Goal: Transaction & Acquisition: Purchase product/service

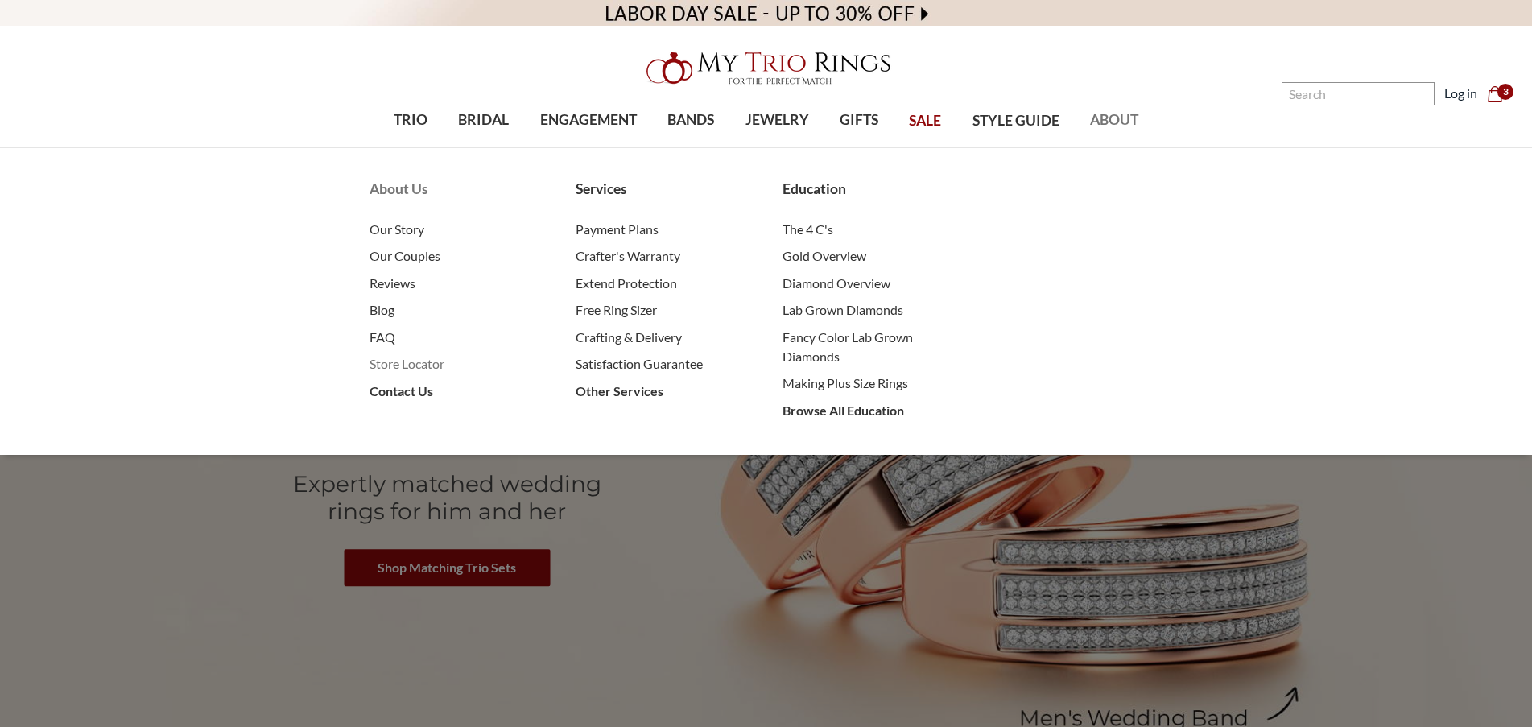
click at [428, 355] on span "Store Locator" at bounding box center [457, 363] width 174 height 19
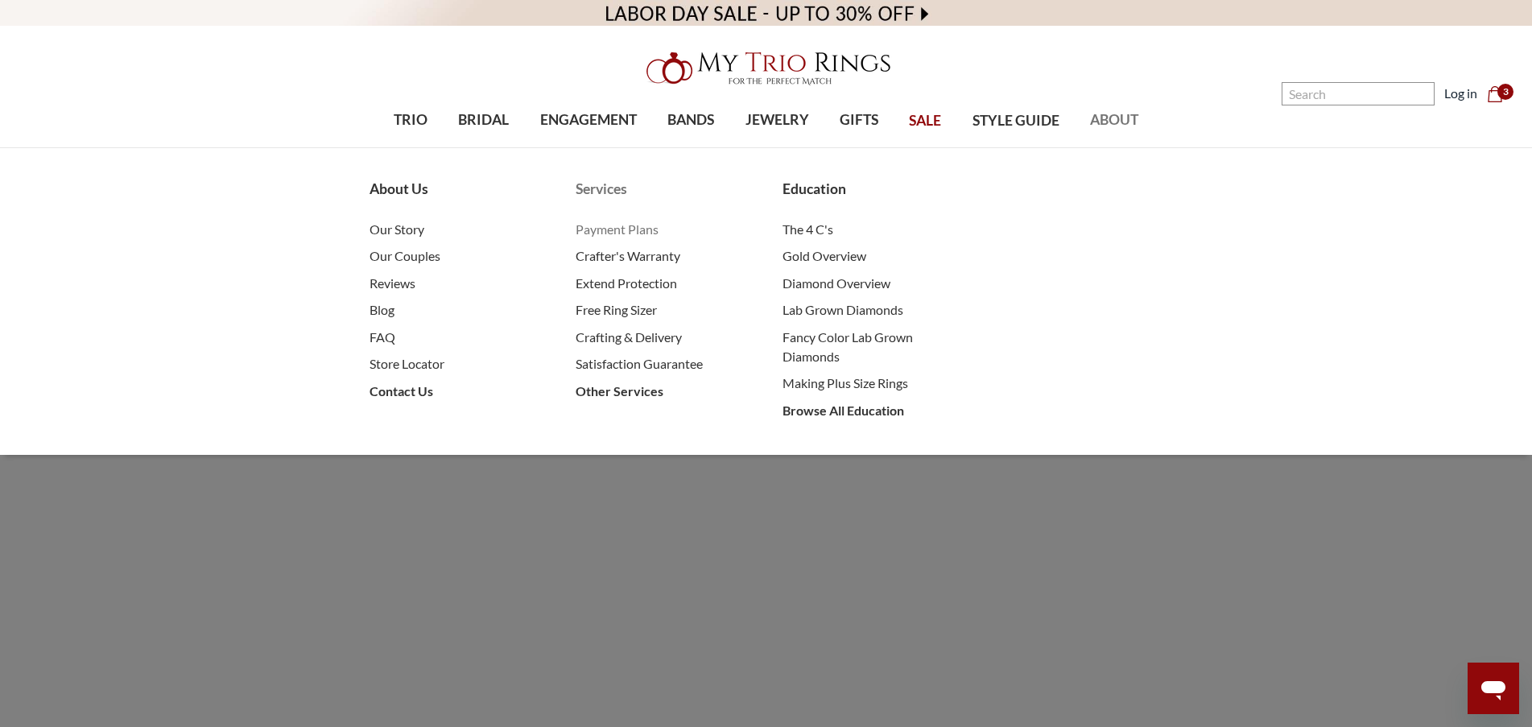
click at [629, 230] on span "Payment Plans" at bounding box center [663, 229] width 174 height 19
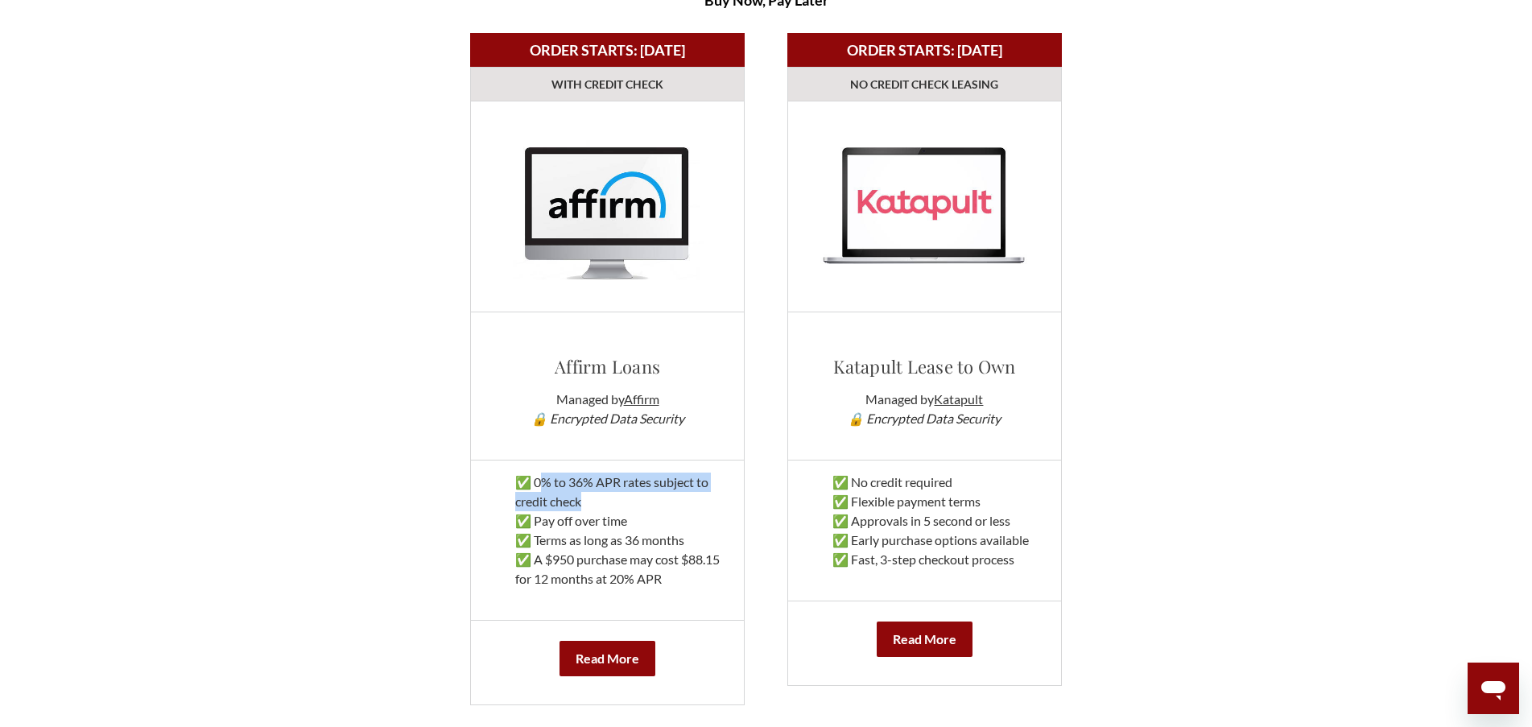
drag, startPoint x: 634, startPoint y: 499, endPoint x: 545, endPoint y: 481, distance: 90.5
click at [545, 481] on p "✅ 0% to 36% APR rates subject to credit check ✅ Pay off over time ✅ Terms as lo…" at bounding box center [607, 531] width 249 height 116
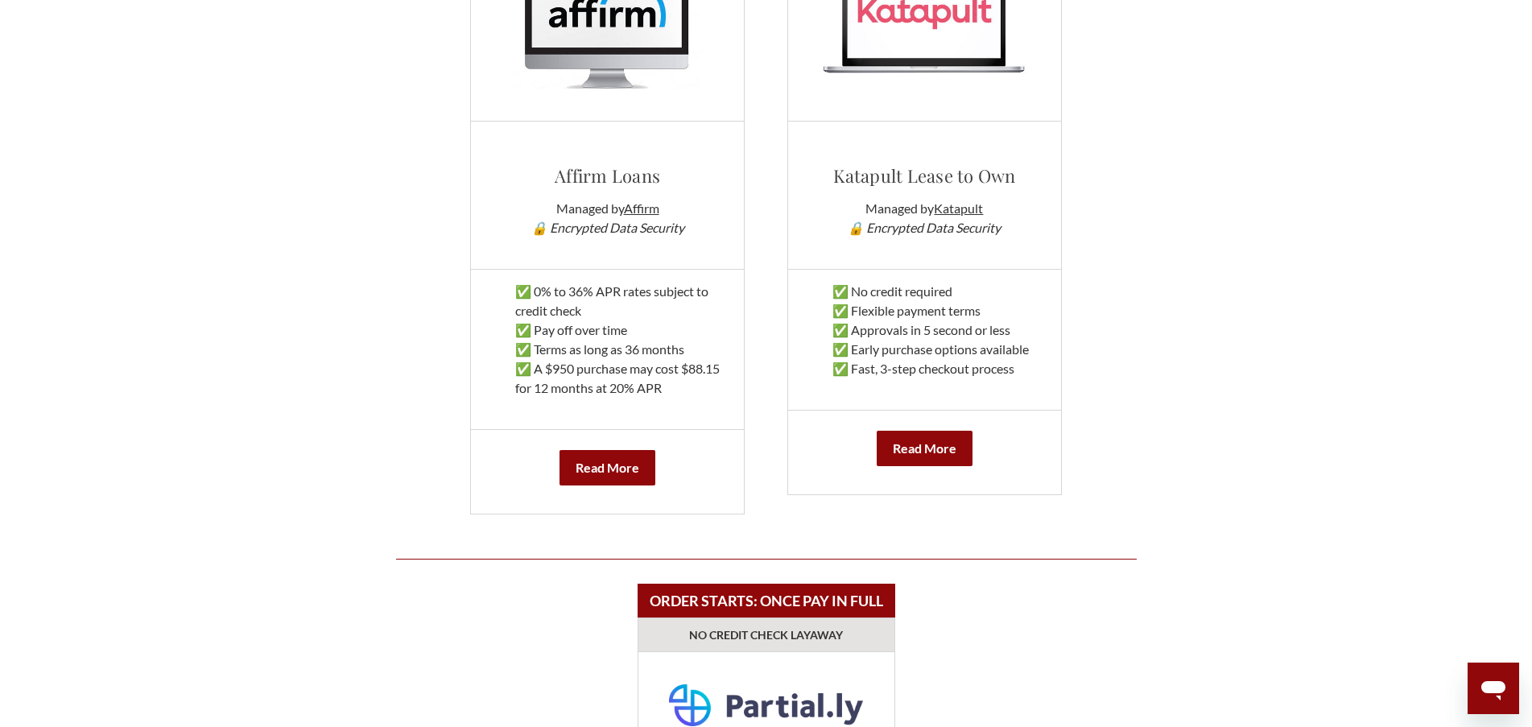
scroll to position [966, 0]
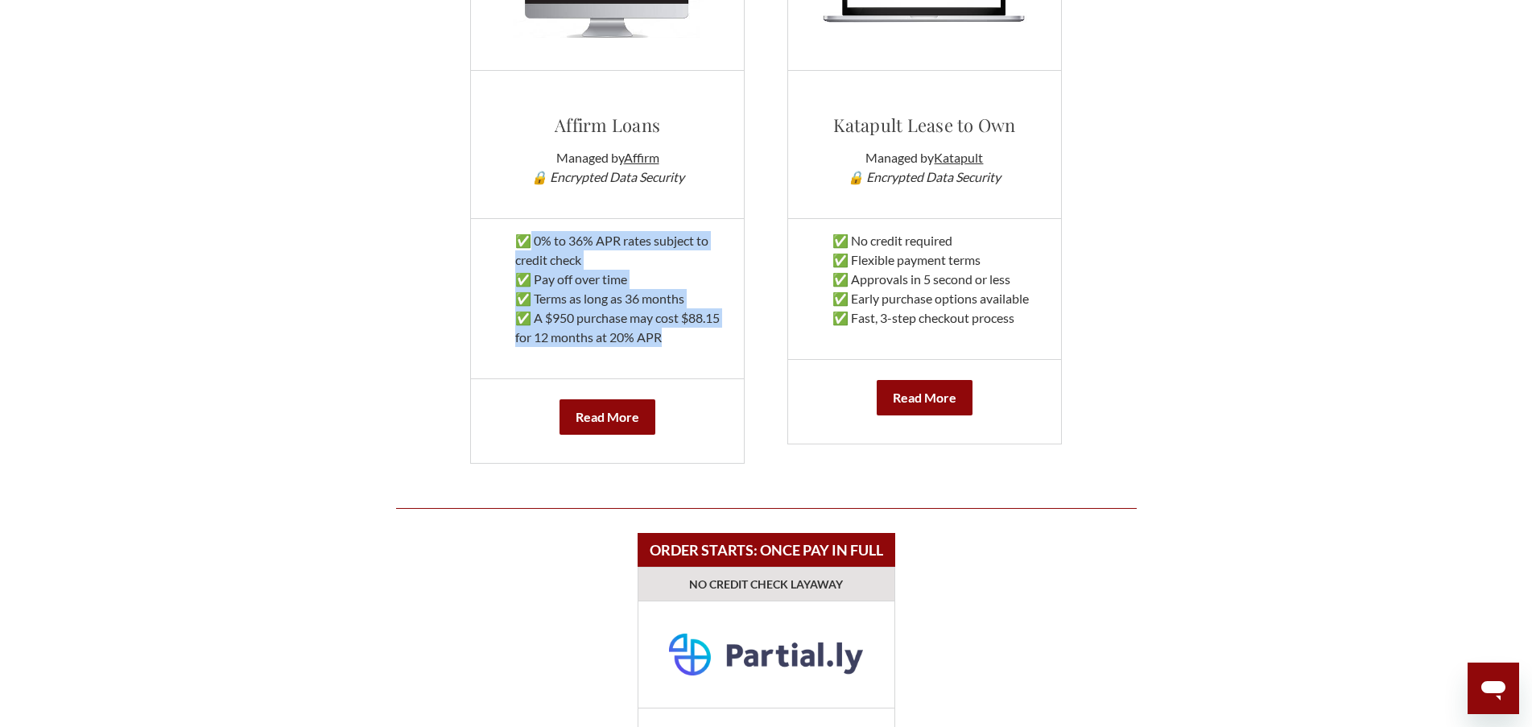
drag, startPoint x: 664, startPoint y: 341, endPoint x: 533, endPoint y: 235, distance: 168.4
click at [533, 235] on p "✅ 0% to 36% APR rates subject to credit check ✅ Pay off over time ✅ Terms as lo…" at bounding box center [607, 289] width 249 height 116
click at [569, 241] on p "✅ 0% to 36% APR rates subject to credit check ✅ Pay off over time ✅ Terms as lo…" at bounding box center [607, 289] width 249 height 116
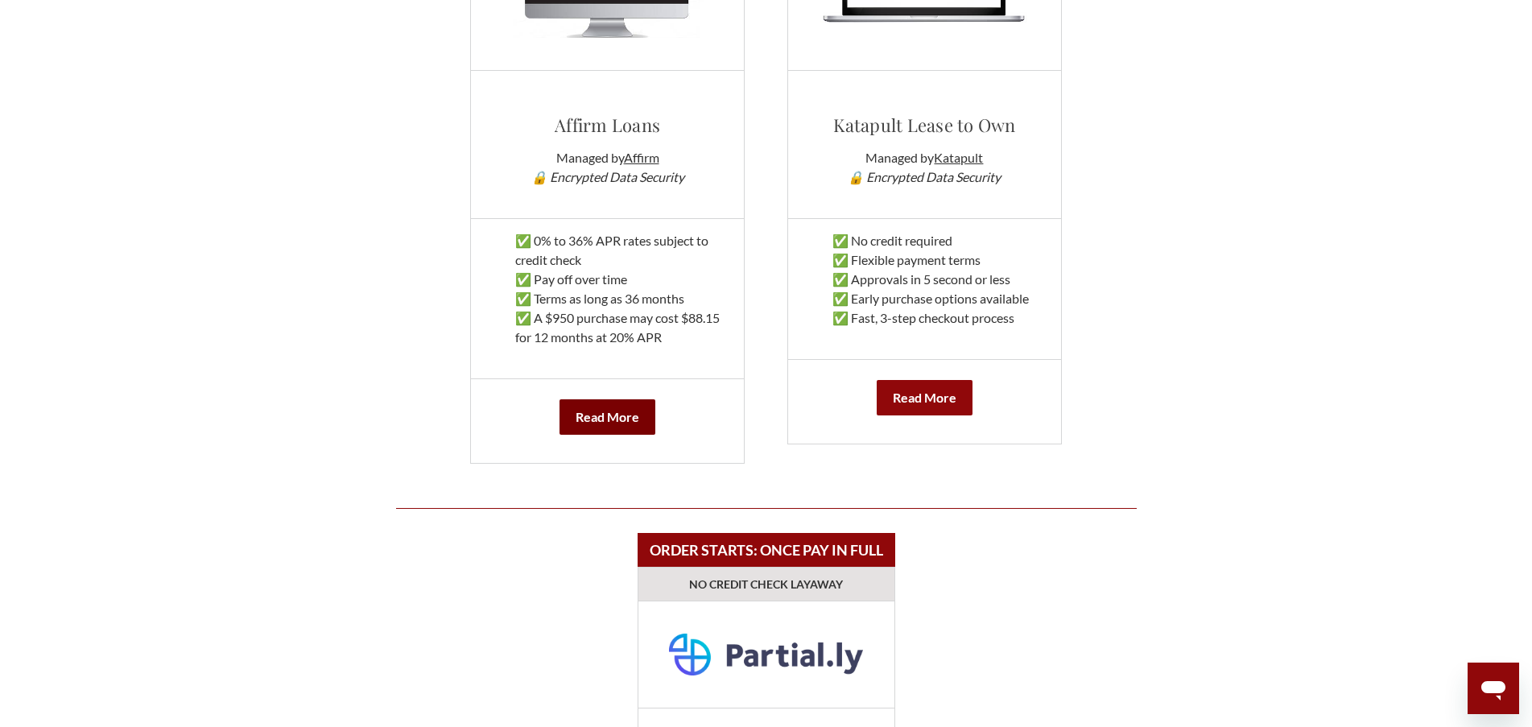
click at [610, 420] on b "Read More" at bounding box center [608, 416] width 64 height 15
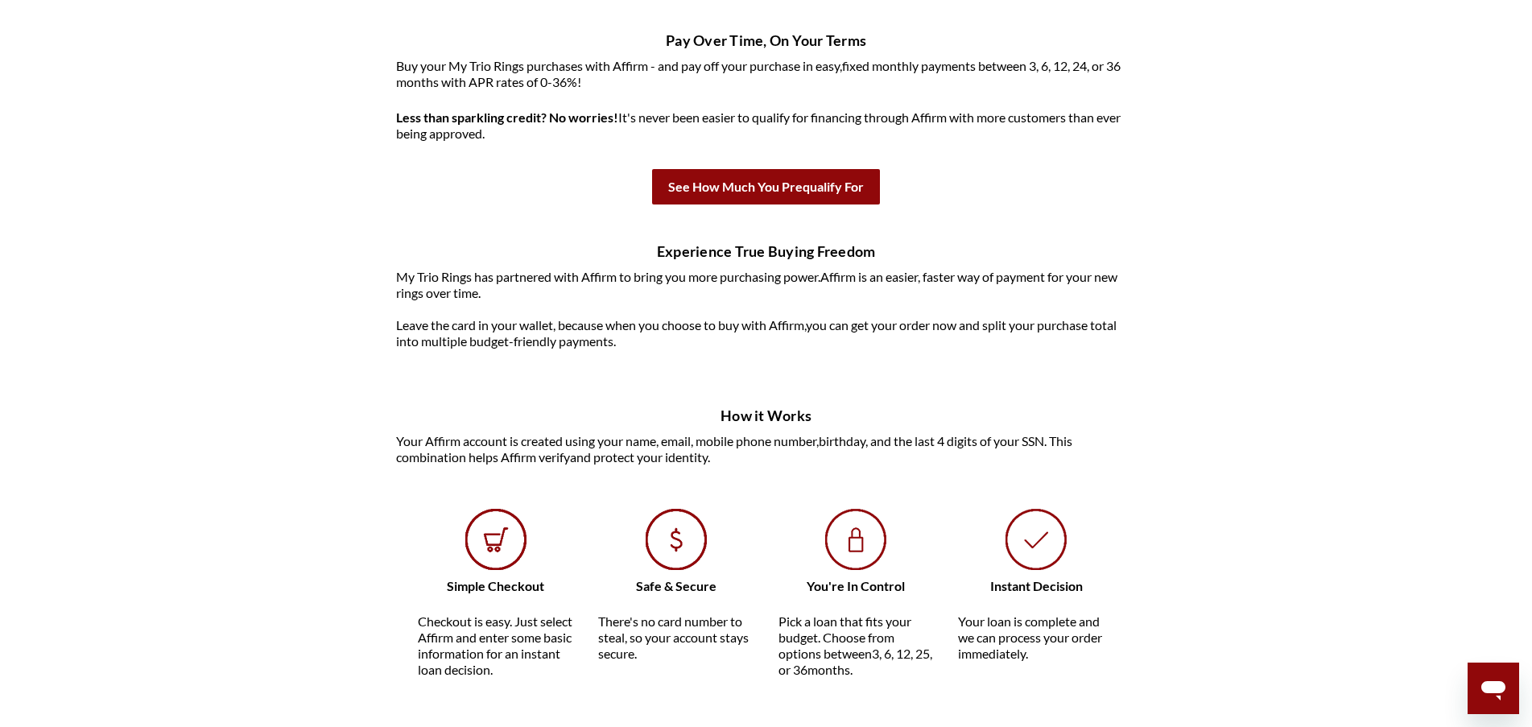
scroll to position [725, 0]
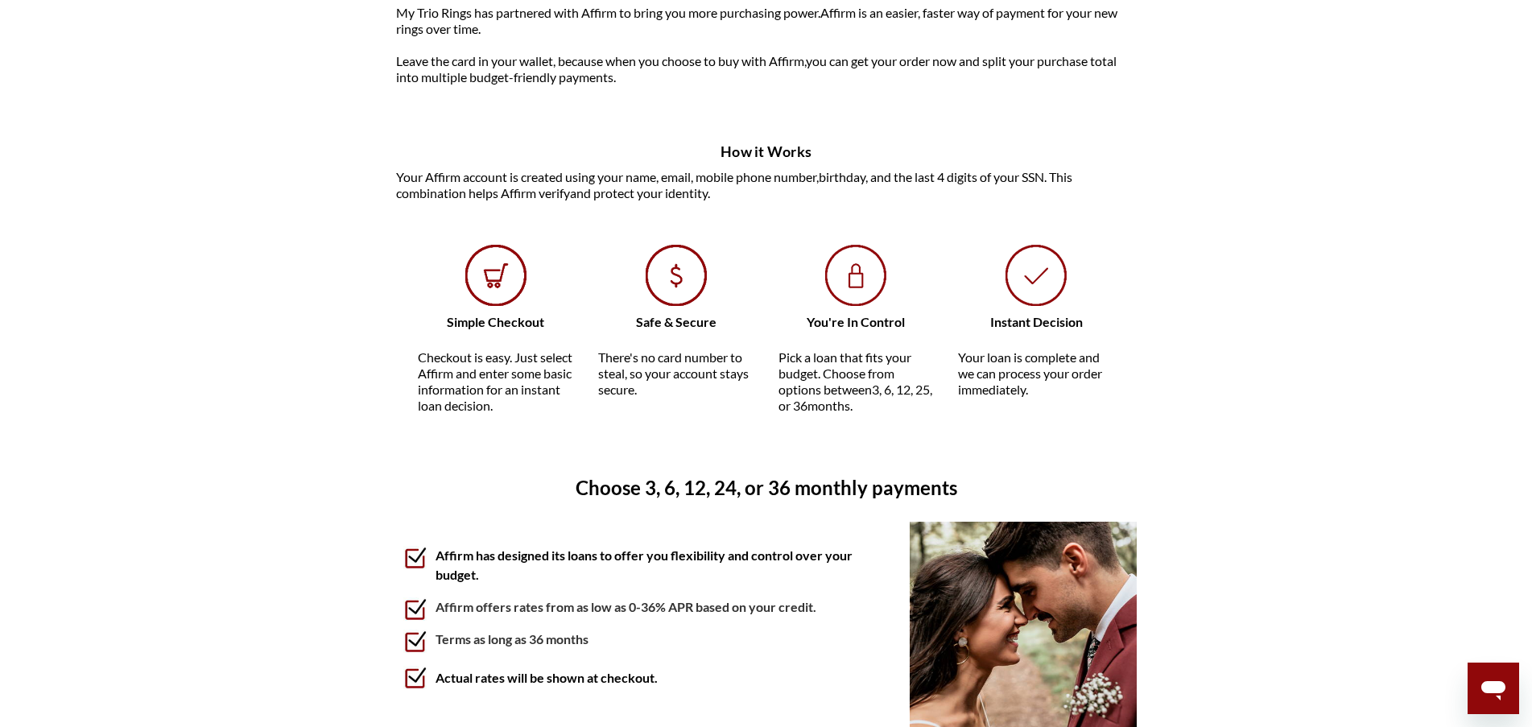
drag, startPoint x: 902, startPoint y: 403, endPoint x: 307, endPoint y: 340, distance: 598.4
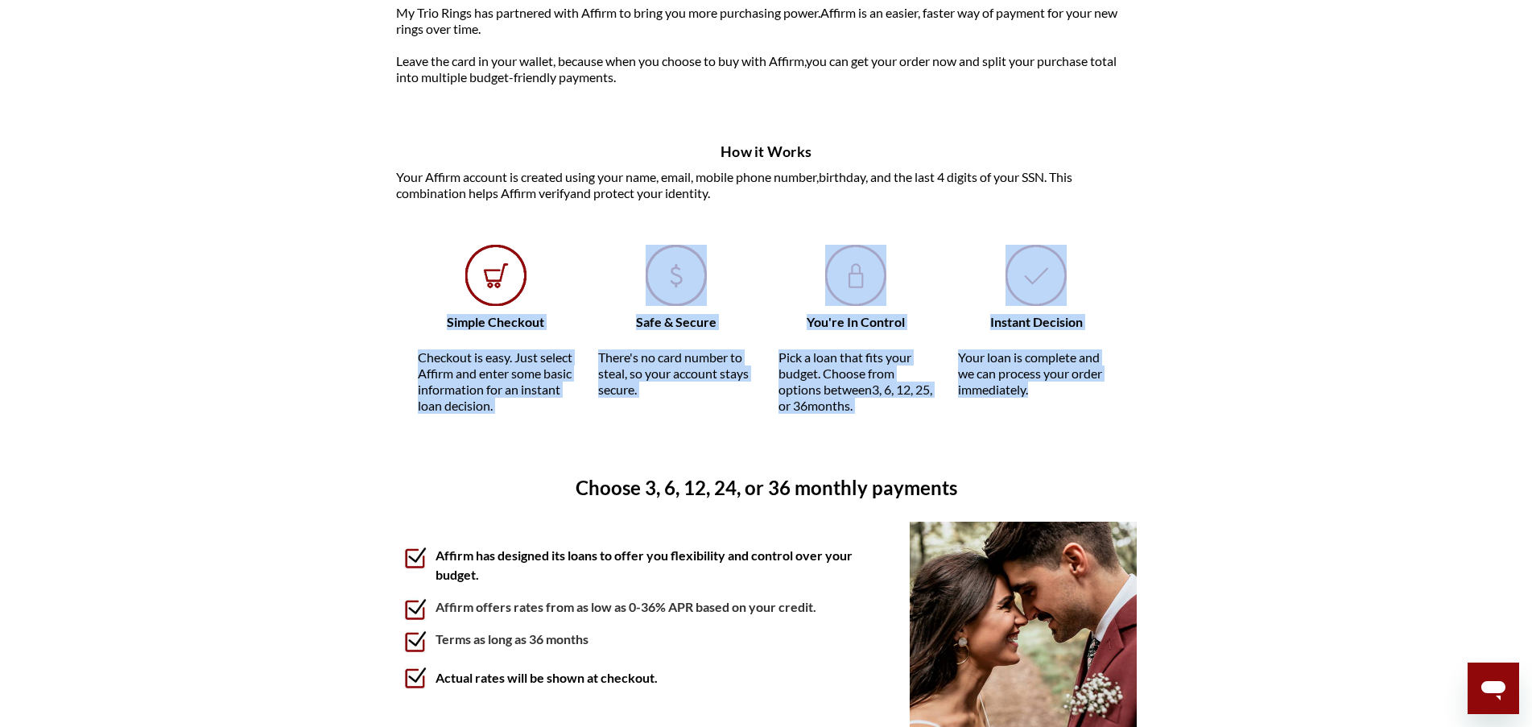
drag, startPoint x: 368, startPoint y: 329, endPoint x: 1162, endPoint y: 407, distance: 797.8
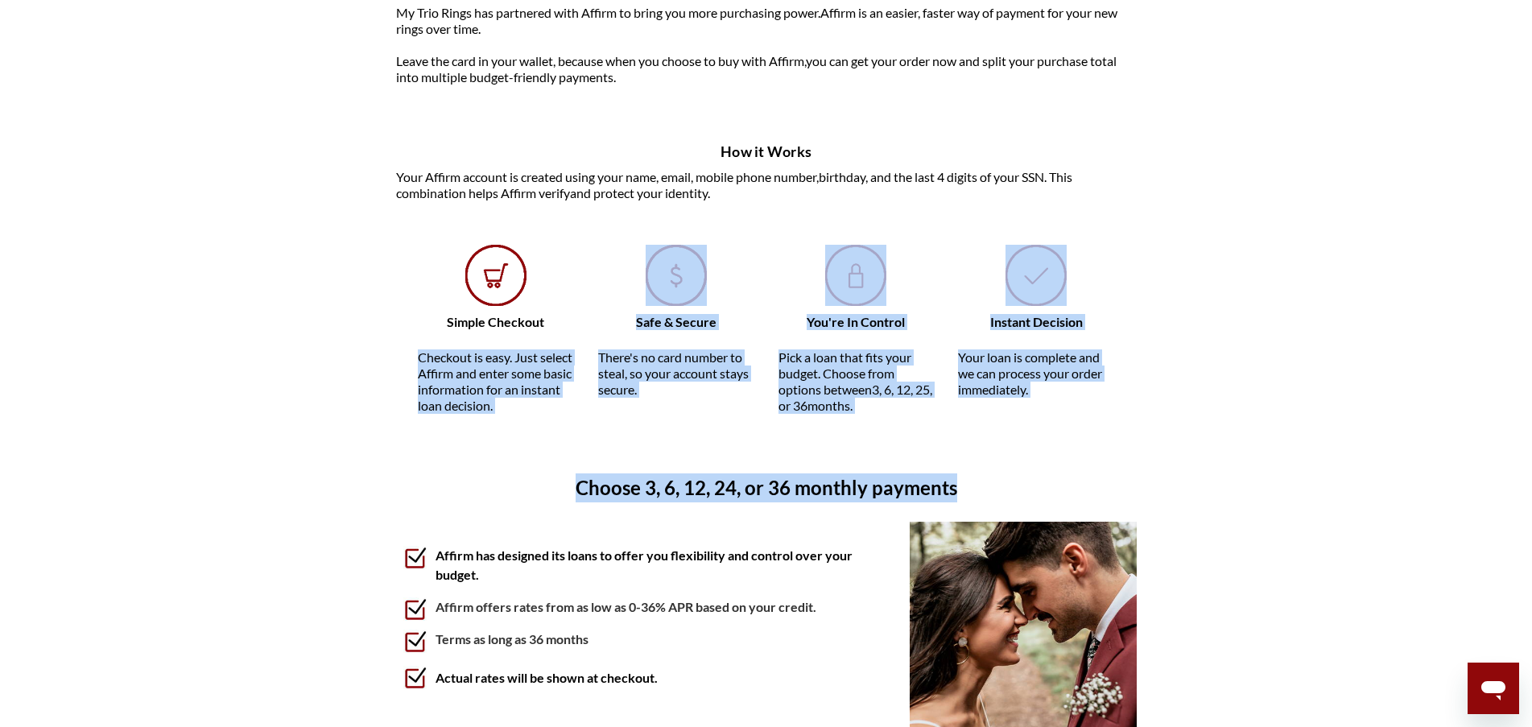
drag, startPoint x: 1136, startPoint y: 491, endPoint x: 338, endPoint y: 330, distance: 814.1
drag, startPoint x: 333, startPoint y: 319, endPoint x: 1065, endPoint y: 437, distance: 742.3
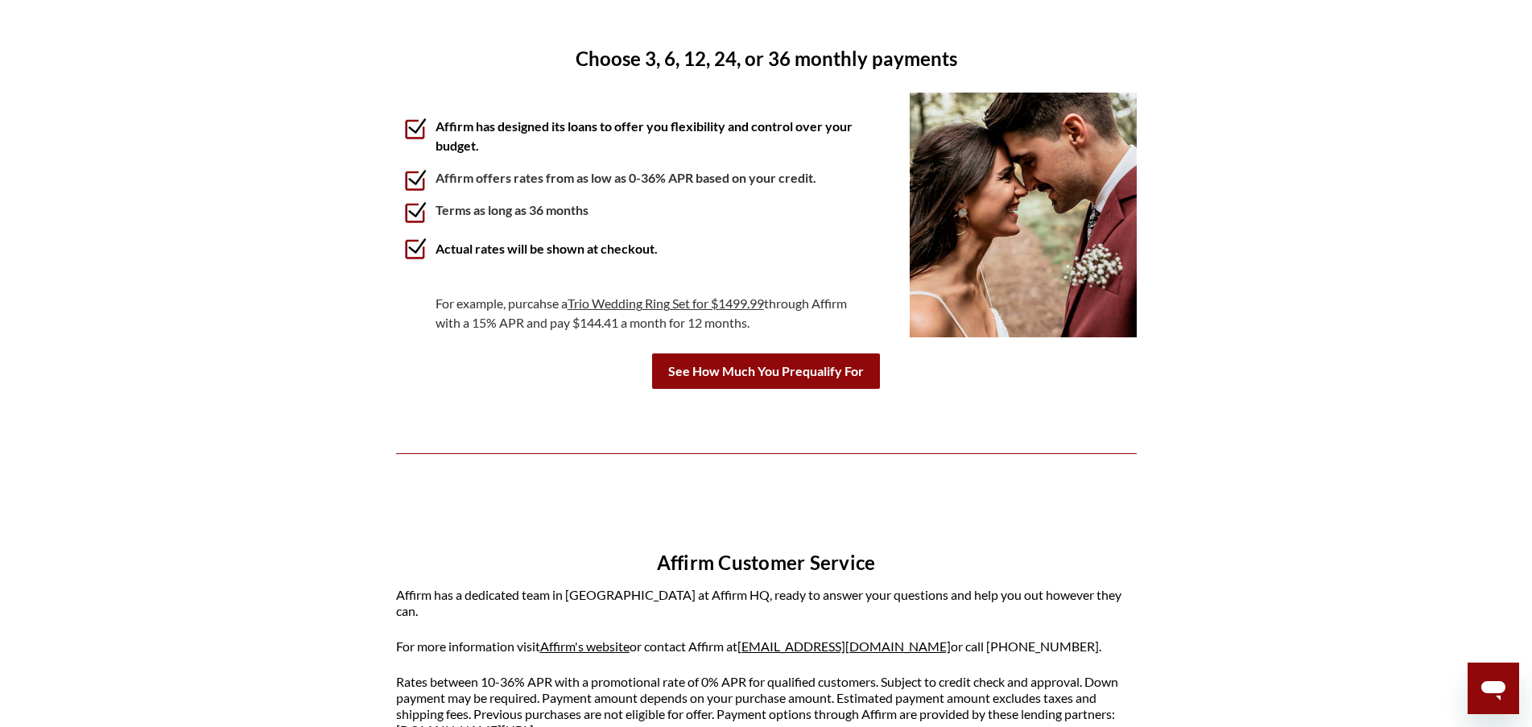
scroll to position [1449, 0]
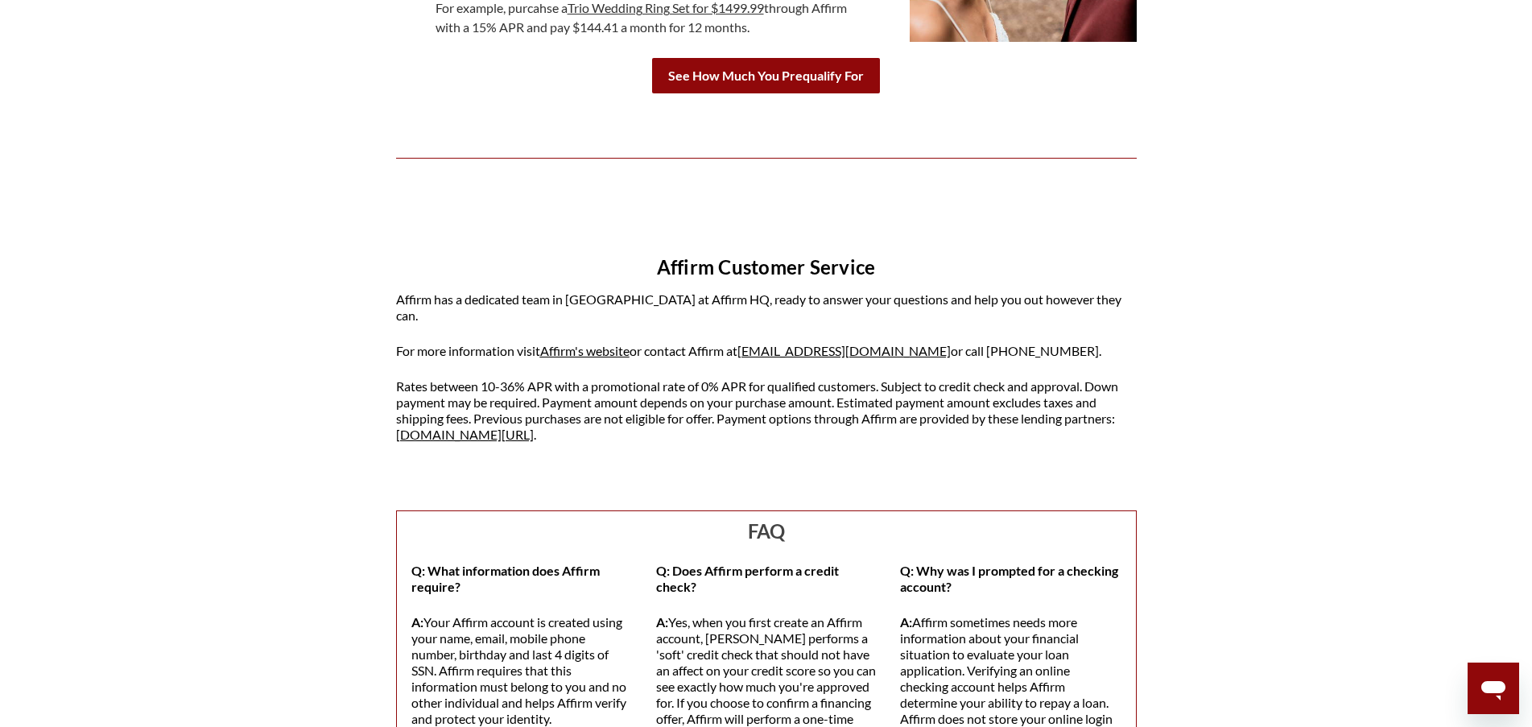
drag, startPoint x: 994, startPoint y: 448, endPoint x: 417, endPoint y: 235, distance: 614.5
click at [417, 235] on div "Affirm Customer Service Affirm has a dedicated team in San Francisco at Affirm …" at bounding box center [766, 342] width 741 height 239
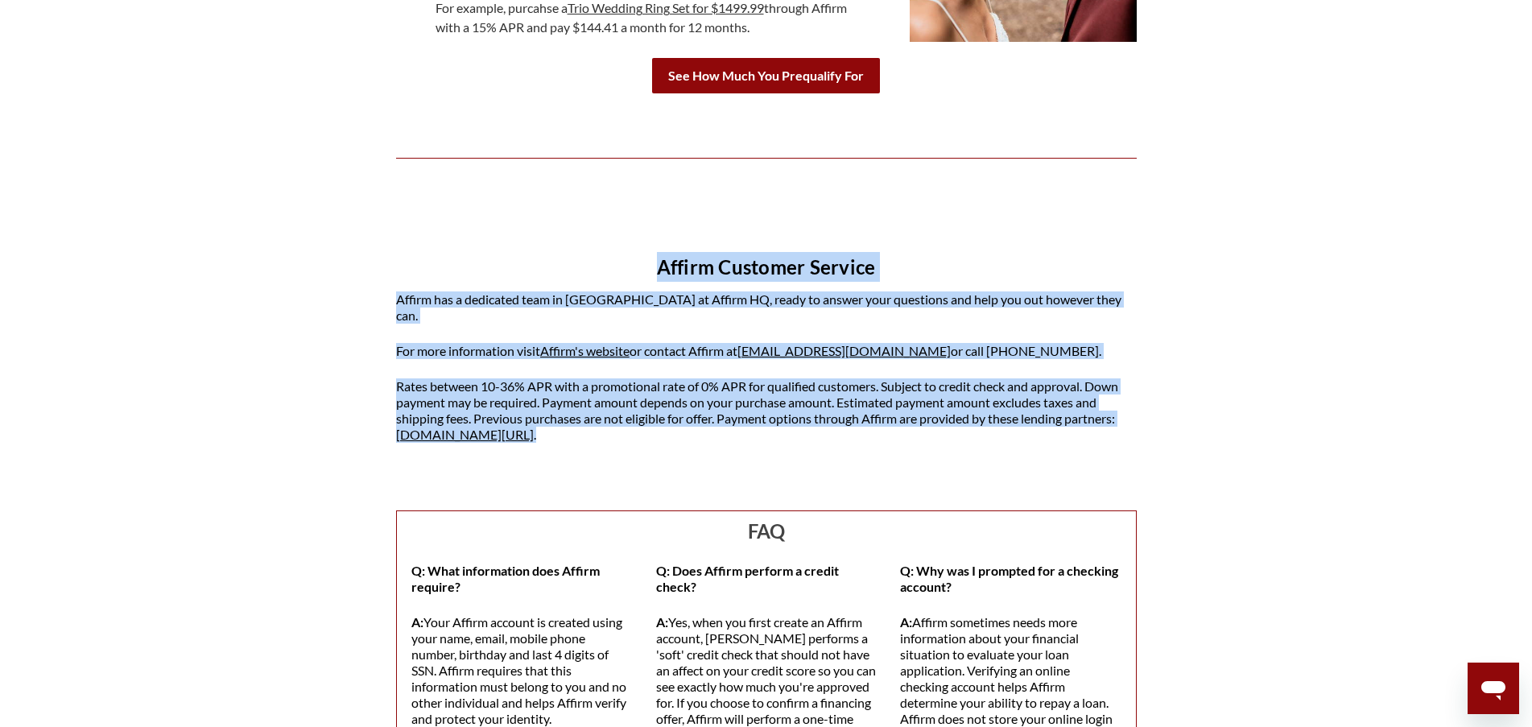
drag, startPoint x: 417, startPoint y: 235, endPoint x: 986, endPoint y: 434, distance: 602.3
click at [986, 434] on div "Affirm Customer Service Affirm has a dedicated team in San Francisco at Affirm …" at bounding box center [766, 342] width 741 height 239
drag, startPoint x: 986, startPoint y: 434, endPoint x: 454, endPoint y: 197, distance: 581.8
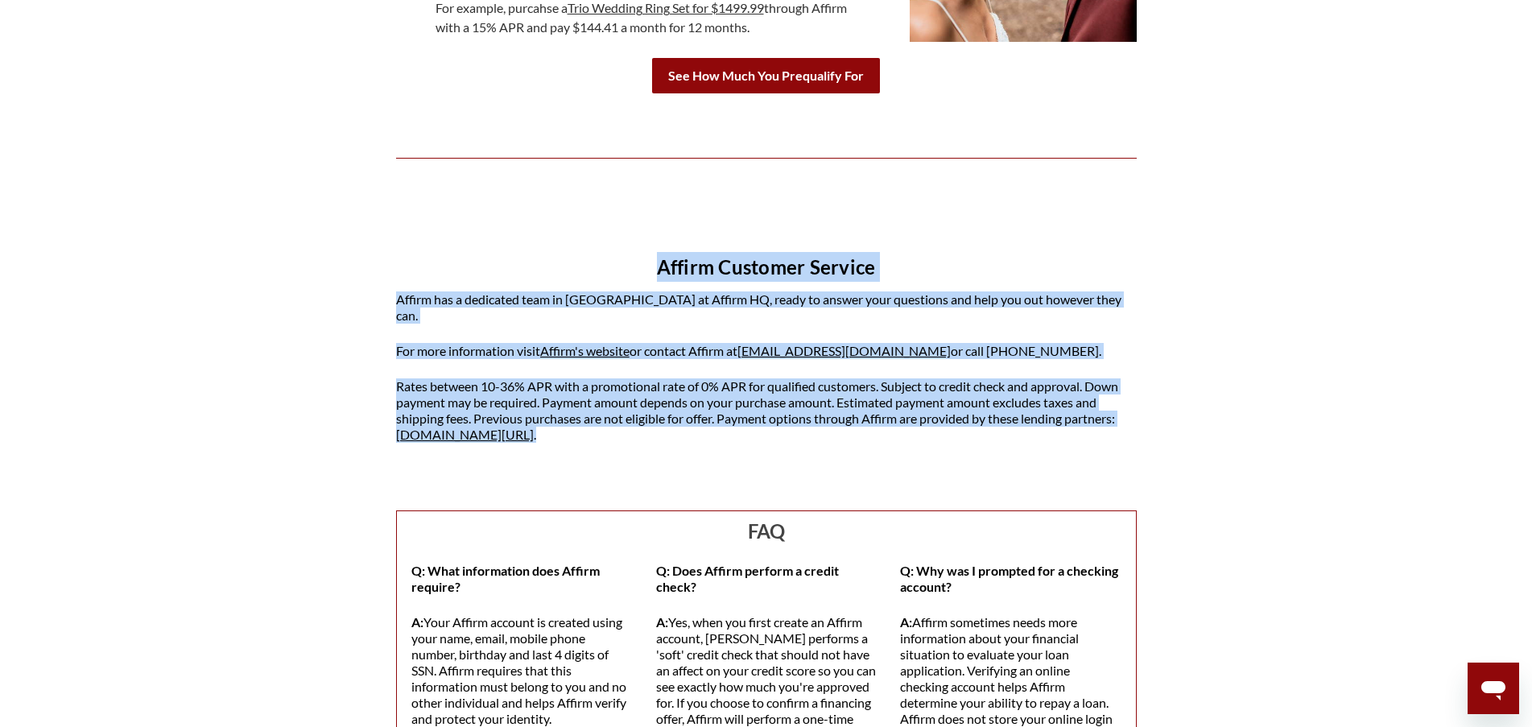
drag, startPoint x: 454, startPoint y: 197, endPoint x: 966, endPoint y: 428, distance: 561.2
click at [966, 428] on div "Affirm Customer Service Affirm has a dedicated team in San Francisco at Affirm …" at bounding box center [766, 342] width 741 height 239
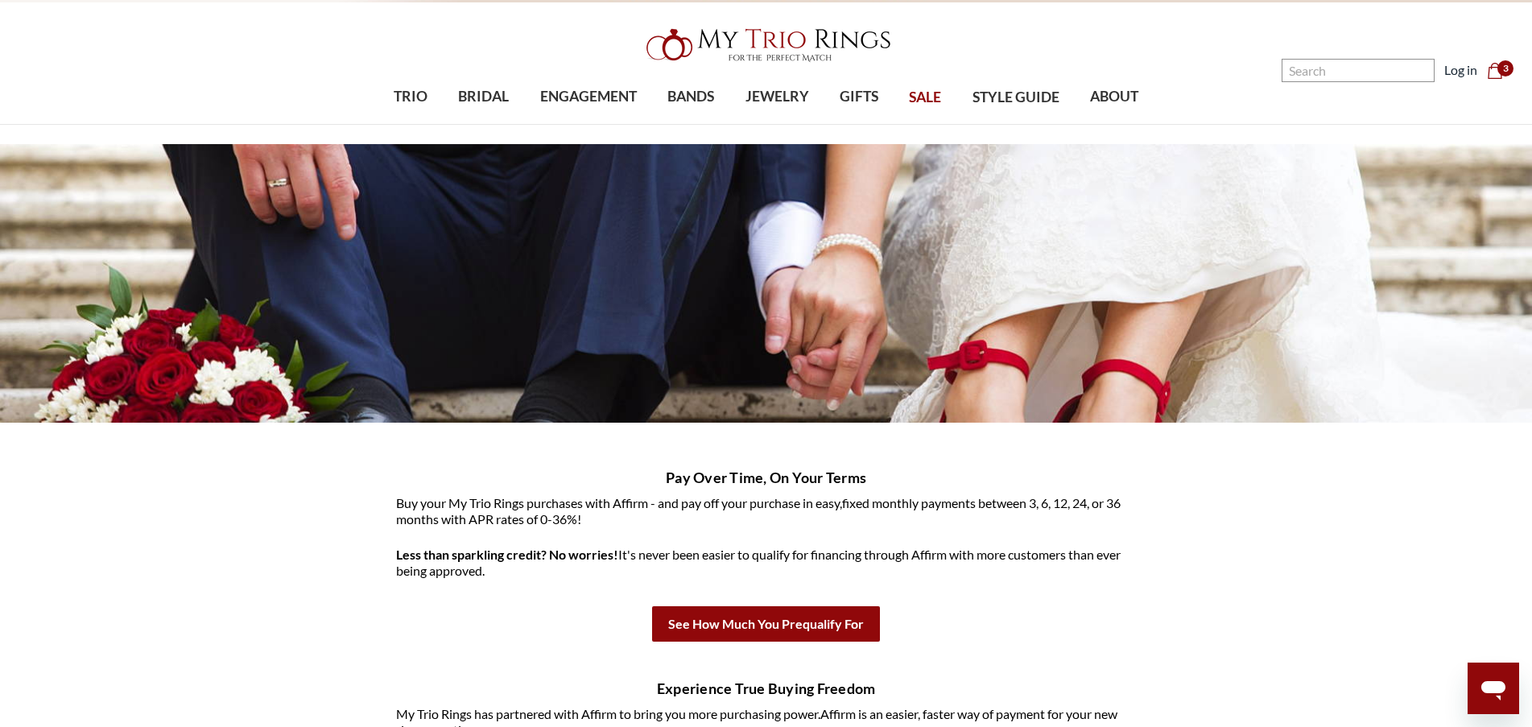
scroll to position [0, 0]
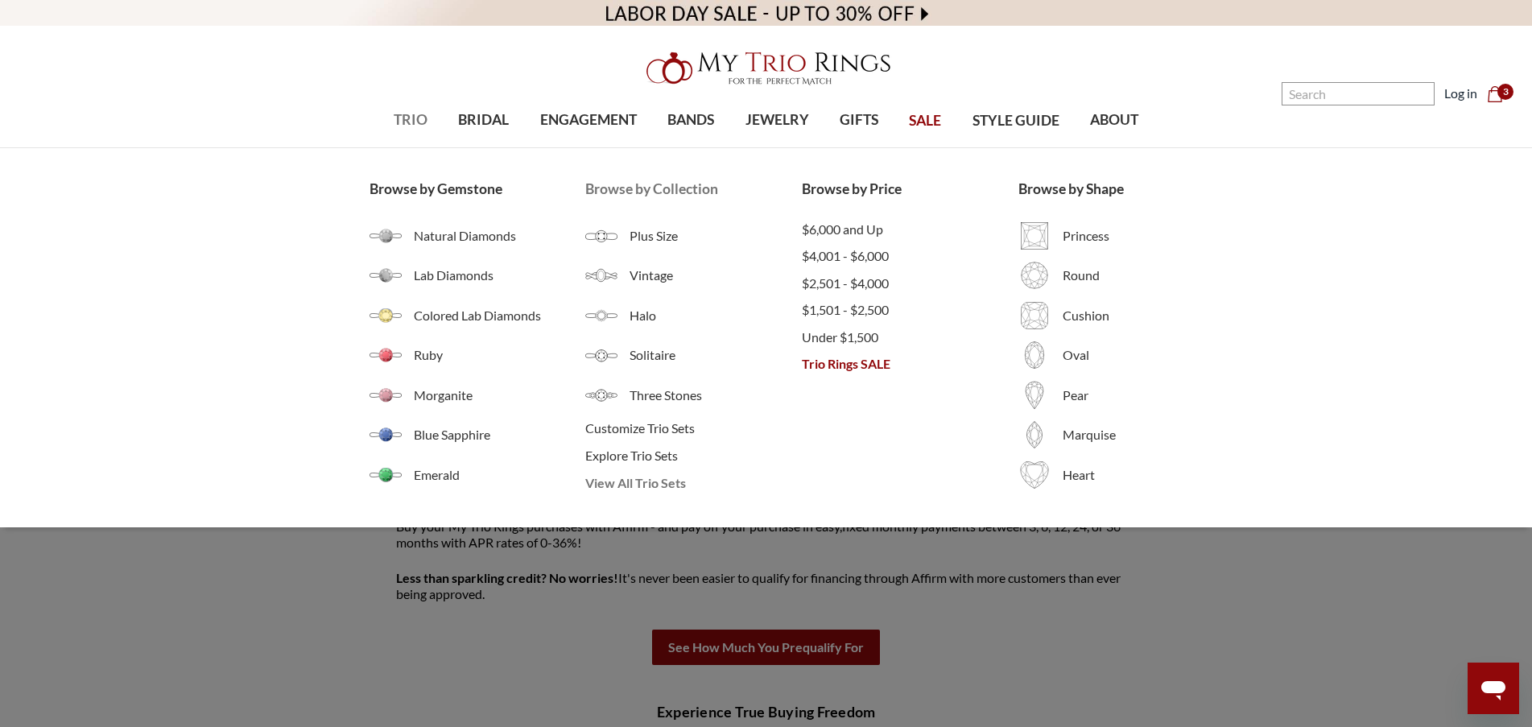
click at [666, 483] on span "View All Trio Sets" at bounding box center [693, 482] width 217 height 19
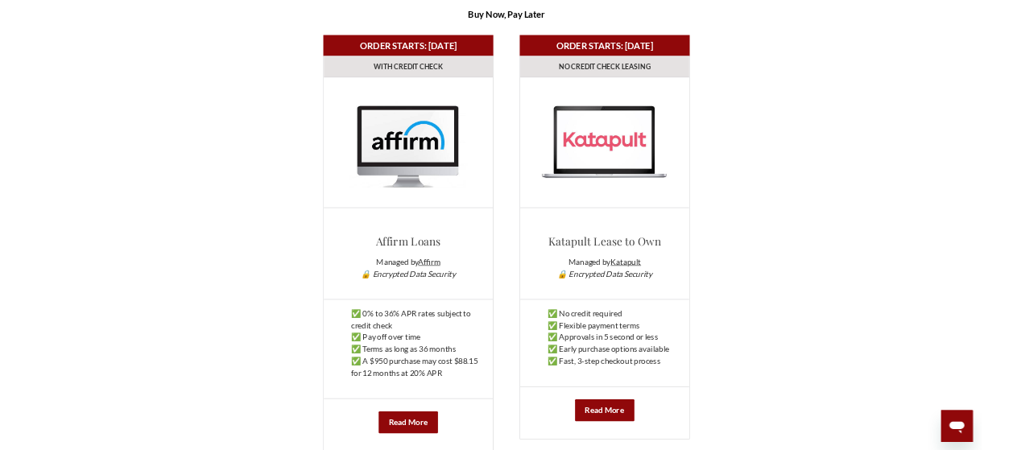
scroll to position [725, 0]
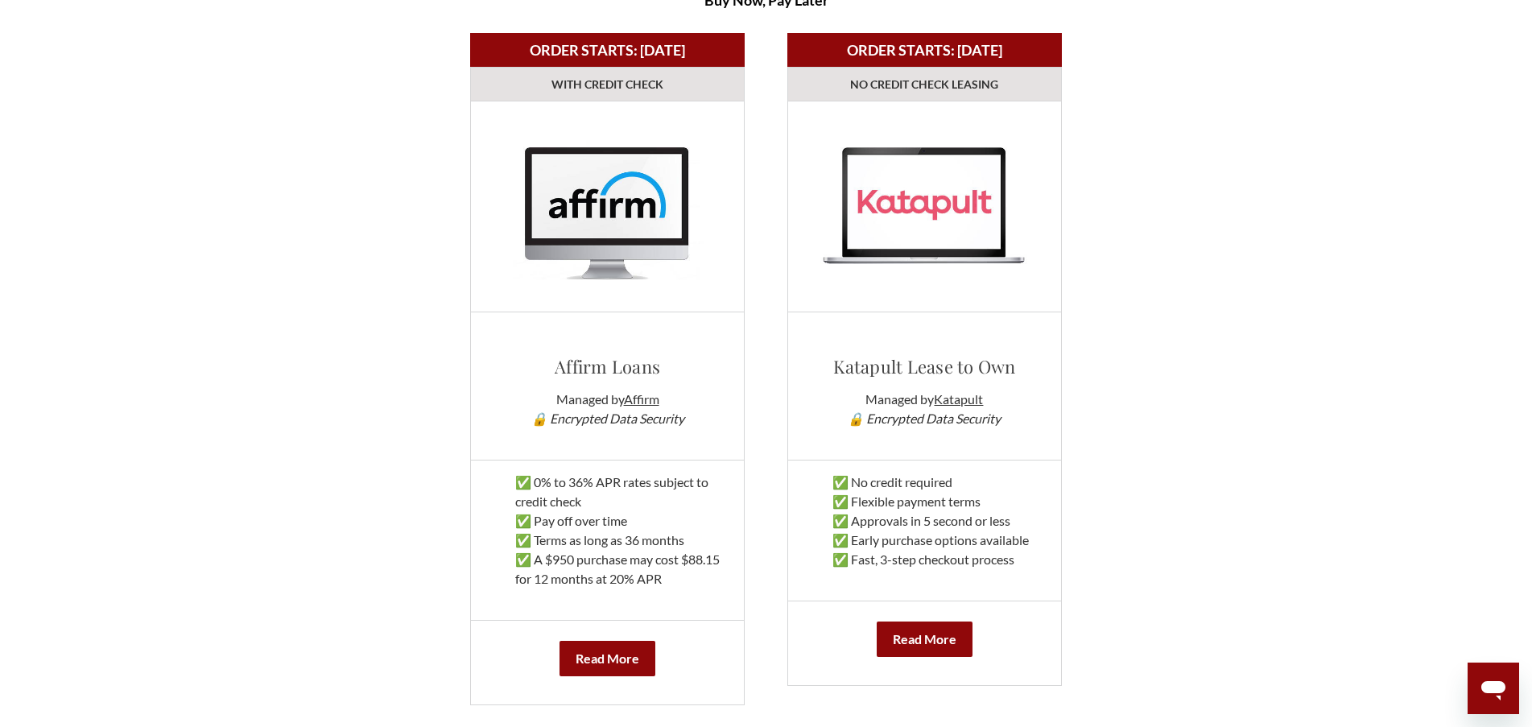
click at [594, 510] on p "✅ 0% to 36% APR rates subject to credit check ✅ Pay off over time ✅ Terms as lo…" at bounding box center [607, 531] width 249 height 116
click at [647, 566] on p "✅ 0% to 36% APR rates subject to credit check ✅ Pay off over time ✅ Terms as lo…" at bounding box center [607, 531] width 249 height 116
click at [668, 577] on p "✅ 0% to 36% APR rates subject to credit check ✅ Pay off over time ✅ Terms as lo…" at bounding box center [607, 531] width 249 height 116
click at [645, 577] on p "✅ 0% to 36% APR rates subject to credit check ✅ Pay off over time ✅ Terms as lo…" at bounding box center [607, 531] width 249 height 116
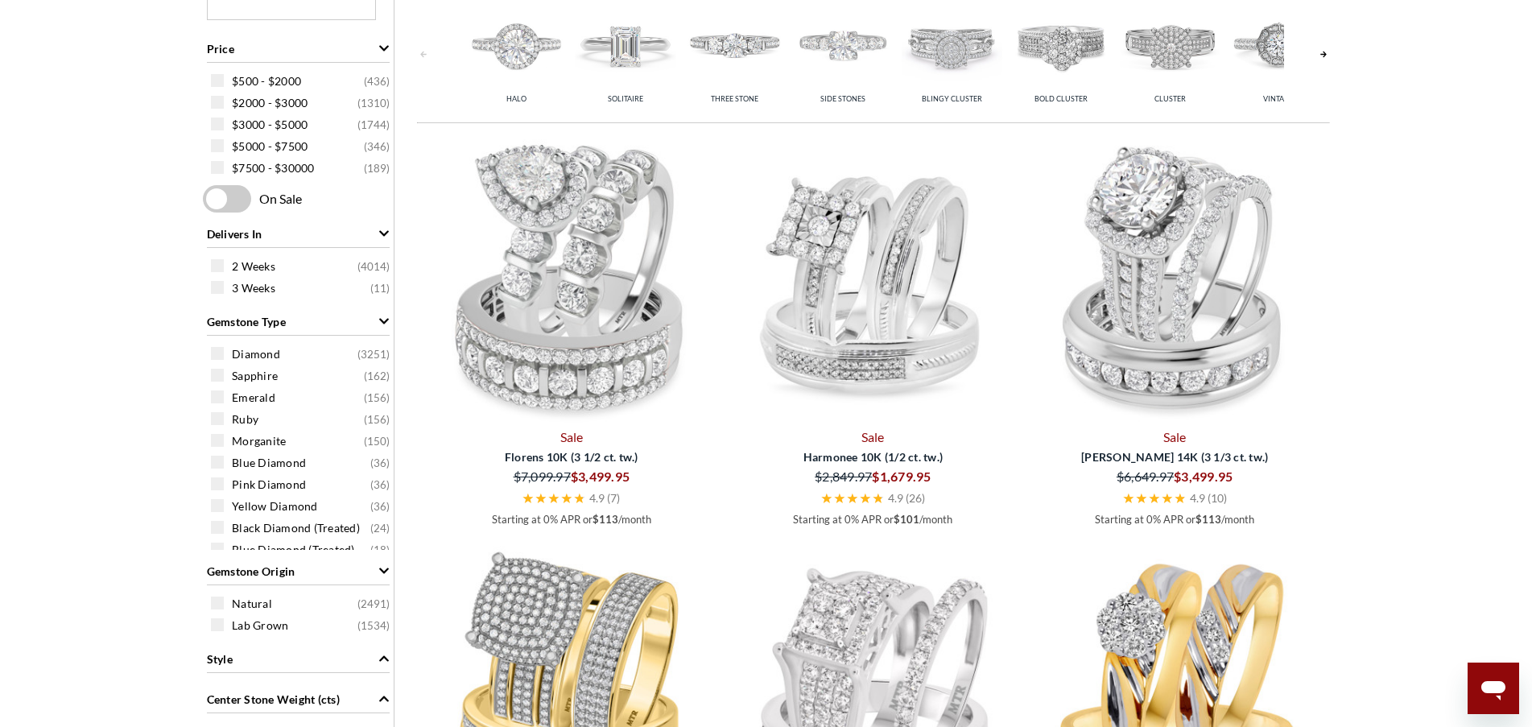
scroll to position [1208, 0]
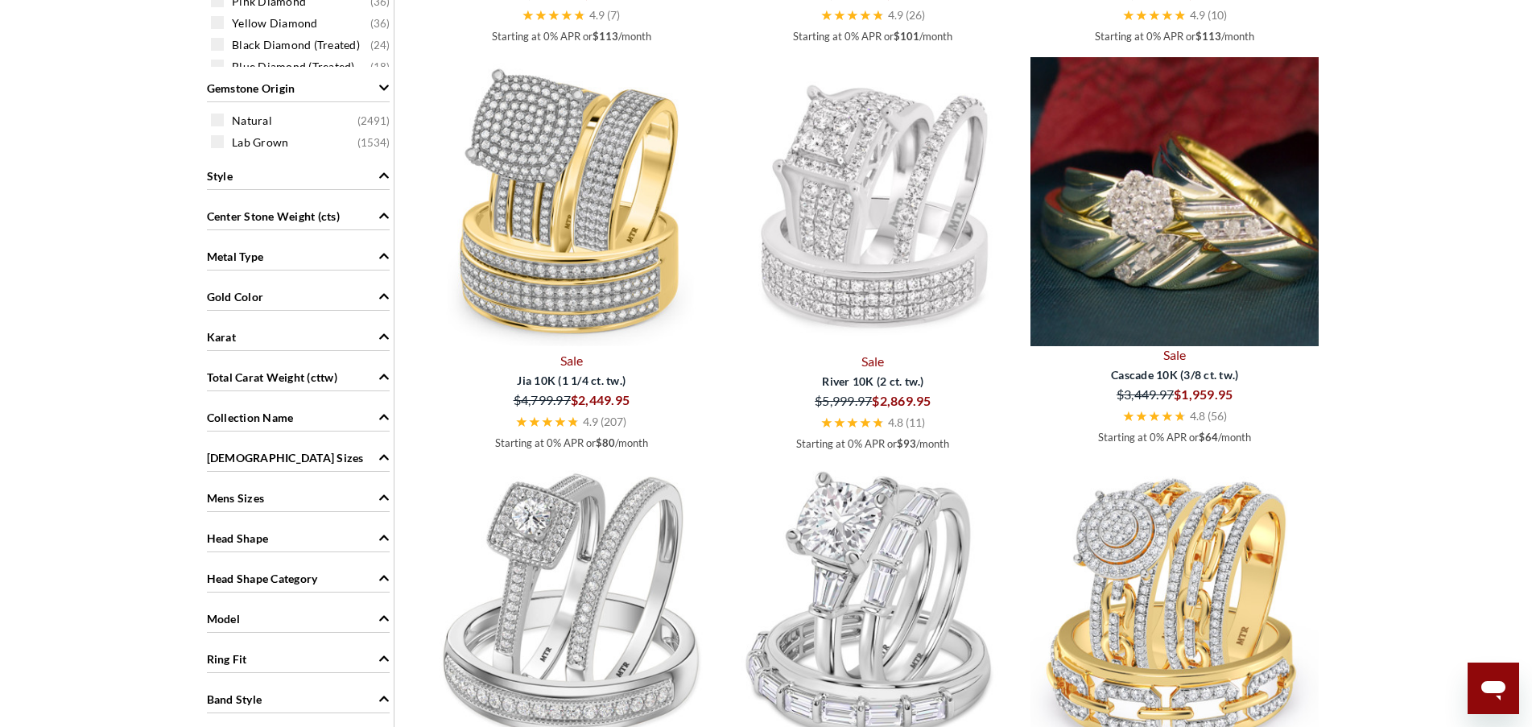
click at [1246, 262] on img at bounding box center [1175, 201] width 289 height 289
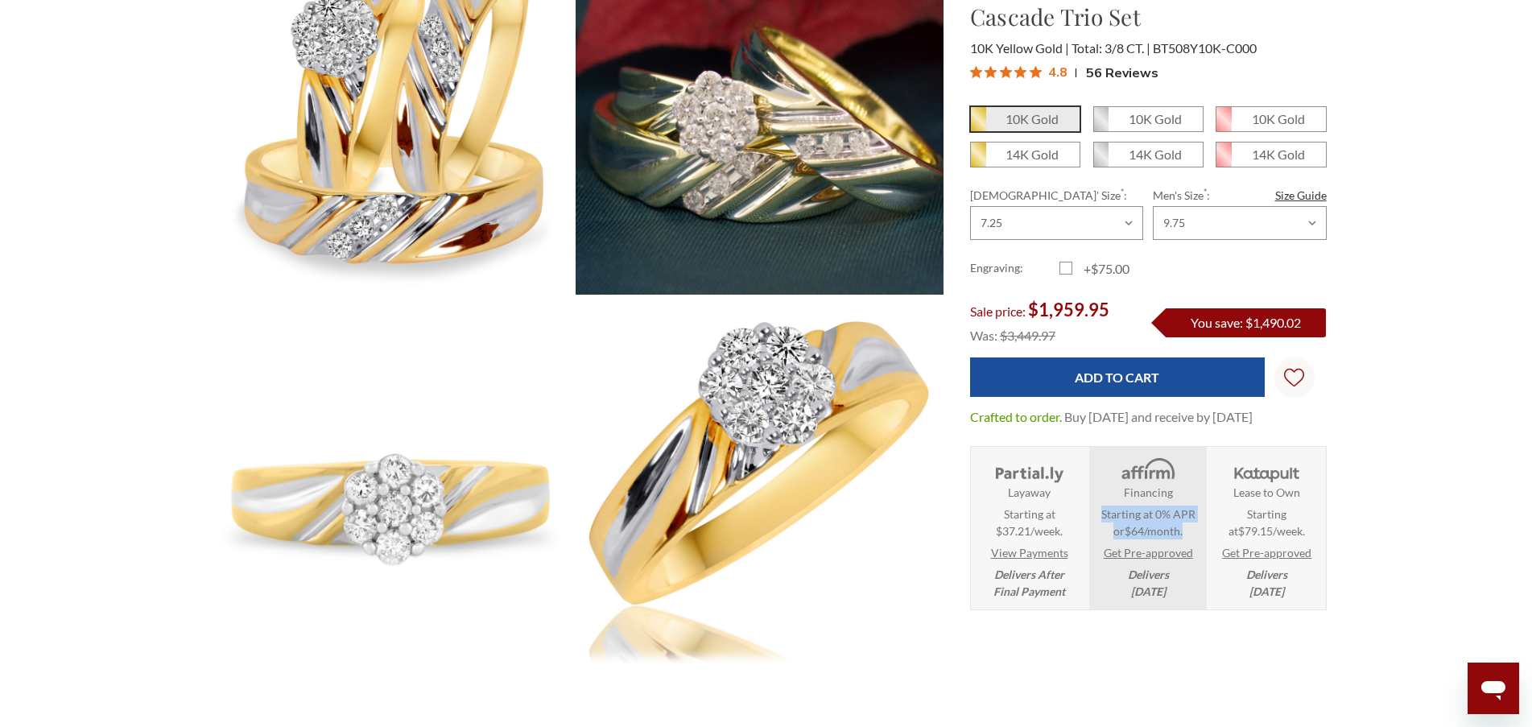
drag, startPoint x: 1179, startPoint y: 548, endPoint x: 1098, endPoint y: 538, distance: 82.0
click at [1098, 538] on span "Starting at 0% APR or $64 /month. Check your purchasing power" at bounding box center [1147, 523] width 107 height 34
click at [1177, 540] on span "Starting at 0% APR or $64 /month. Check your purchasing power" at bounding box center [1147, 523] width 107 height 34
drag, startPoint x: 1181, startPoint y: 545, endPoint x: 1102, endPoint y: 537, distance: 79.3
click at [1102, 537] on span "Starting at 0% APR or $64 /month. Check your purchasing power" at bounding box center [1147, 523] width 107 height 34
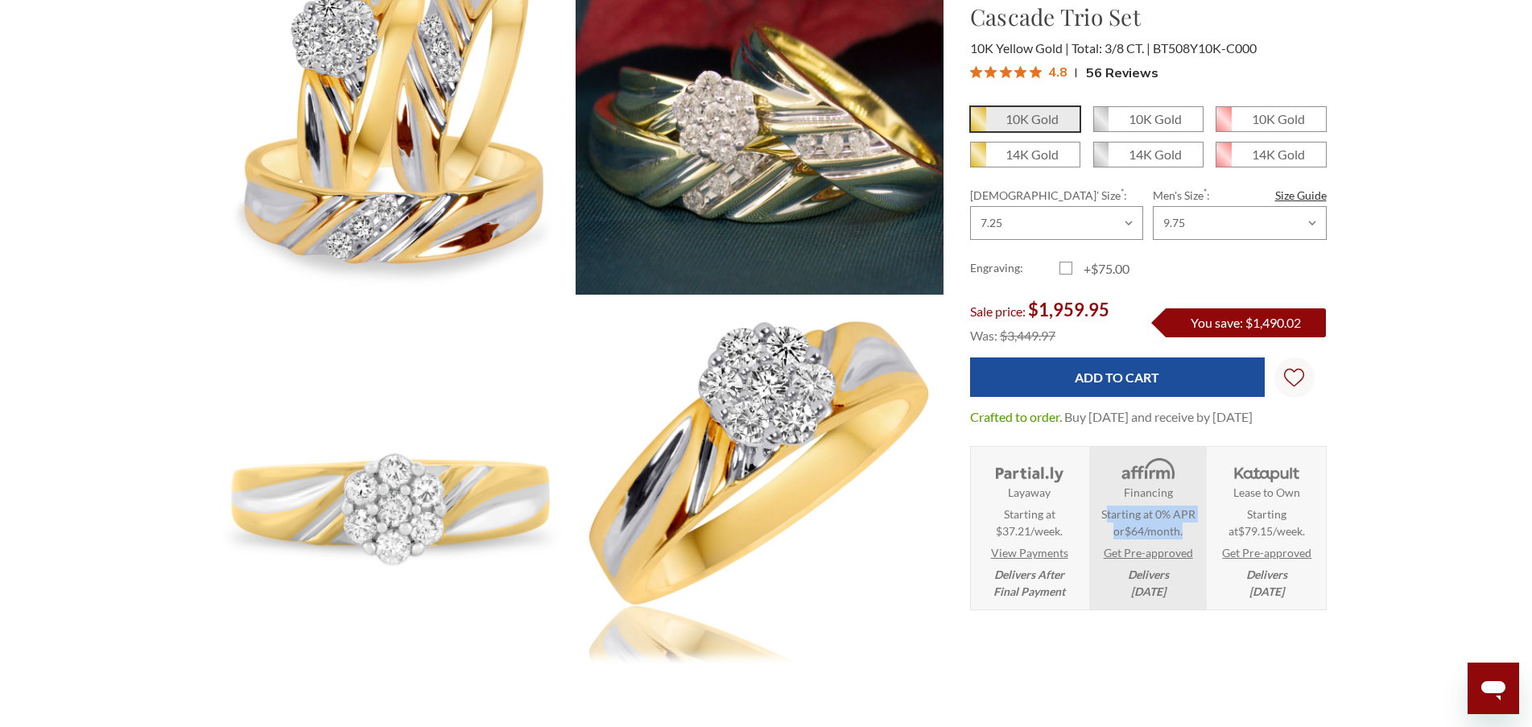
click at [1127, 538] on span "Starting at 0% APR or $64 /month. Check your purchasing power" at bounding box center [1147, 523] width 107 height 34
drag, startPoint x: 1189, startPoint y: 550, endPoint x: 1090, endPoint y: 536, distance: 100.9
click at [1090, 536] on li "Financing Starting at 0% APR or $64 /month. Check your purchasing power Get Pre…" at bounding box center [1148, 528] width 117 height 163
drag, startPoint x: 1099, startPoint y: 531, endPoint x: 1163, endPoint y: 564, distance: 71.7
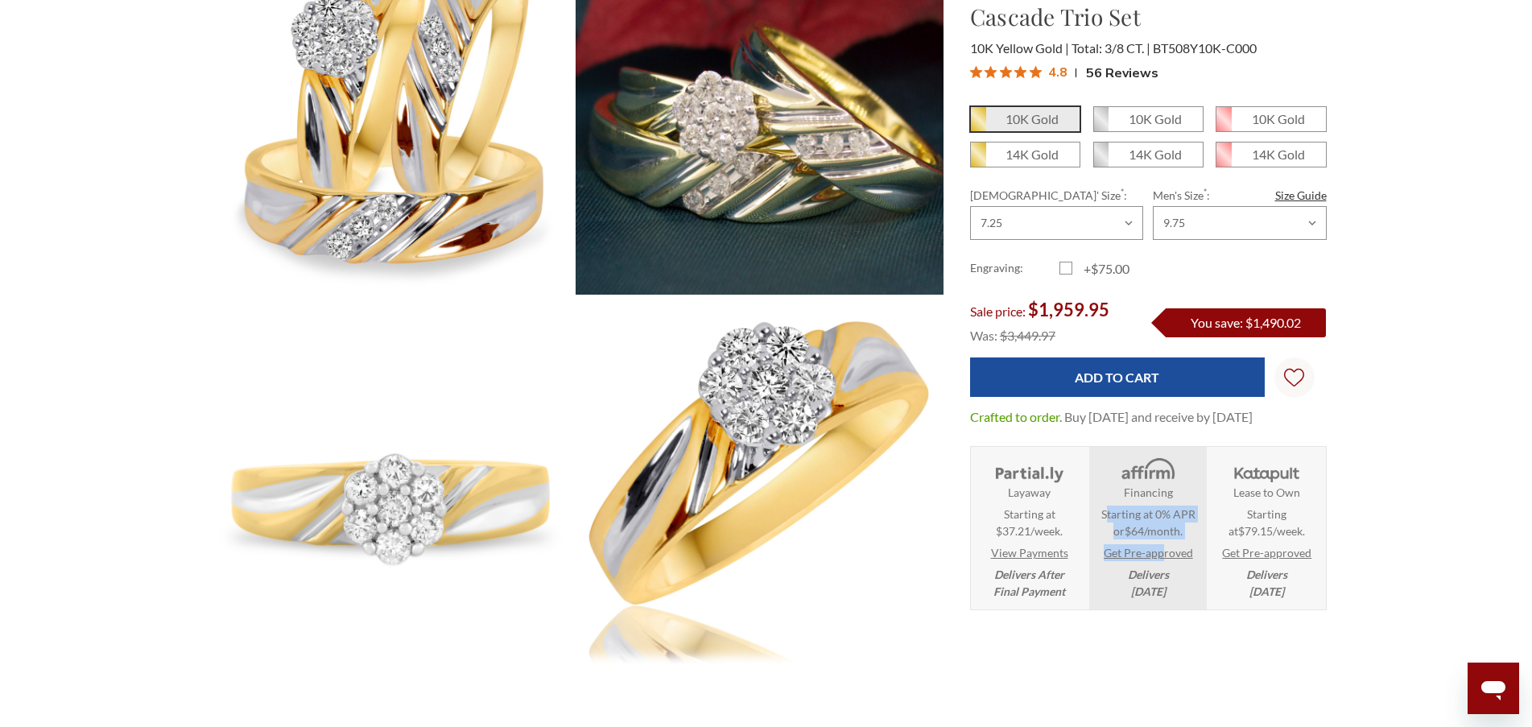
click at [1163, 564] on div "Financing Starting at 0% APR or $64 /month. Check your purchasing power Get Pre…" at bounding box center [1147, 528] width 107 height 143
click at [1173, 540] on span "Starting at 0% APR or $64 /month. Check your purchasing power" at bounding box center [1147, 523] width 107 height 34
click at [1148, 561] on link "Get Pre-approved" at bounding box center [1148, 552] width 89 height 17
